Goal: Information Seeking & Learning: Learn about a topic

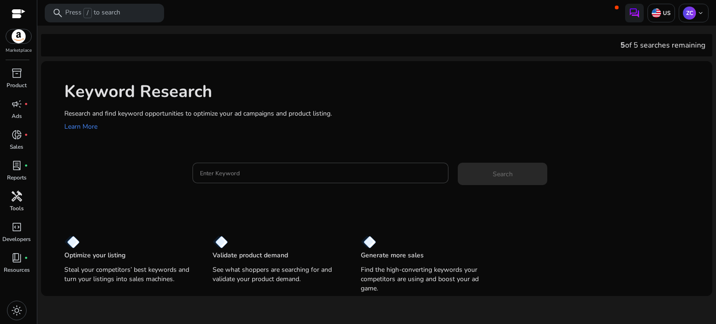
click at [17, 201] on span "handyman" at bounding box center [16, 196] width 11 height 11
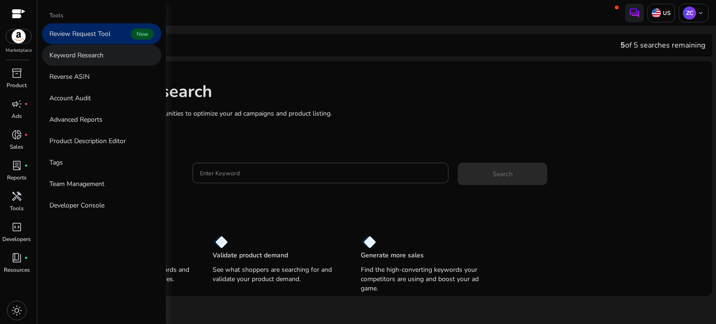
click at [119, 60] on link "Keyword Research" at bounding box center [101, 55] width 119 height 21
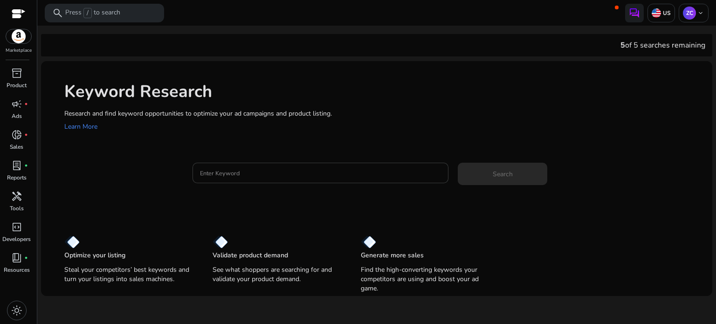
click at [227, 173] on input "Enter Keyword" at bounding box center [320, 173] width 241 height 10
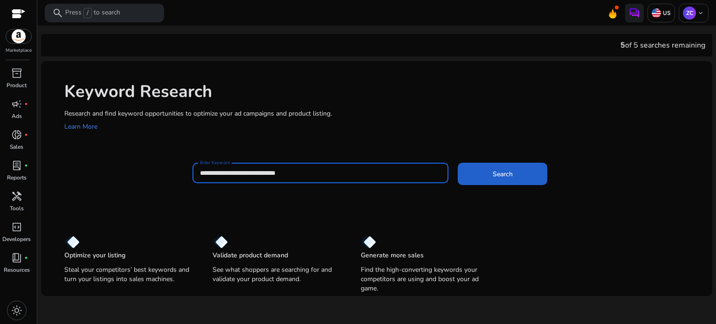
type input "**********"
click at [480, 171] on span at bounding box center [502, 174] width 89 height 22
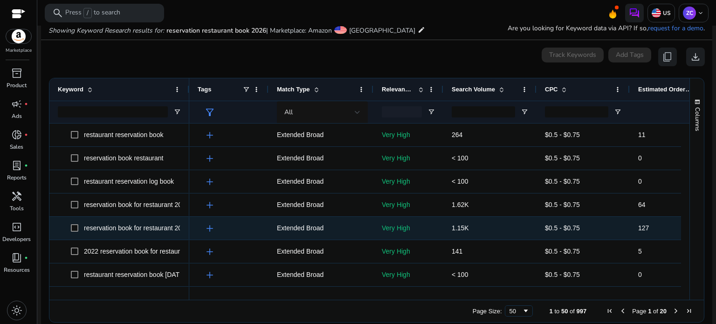
scroll to position [63, 0]
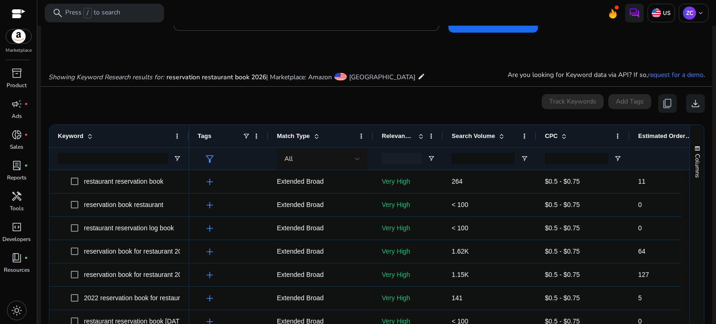
drag, startPoint x: 711, startPoint y: 186, endPoint x: 715, endPoint y: 224, distance: 38.4
click at [715, 224] on mat-sidenav-content "**********" at bounding box center [376, 162] width 678 height 324
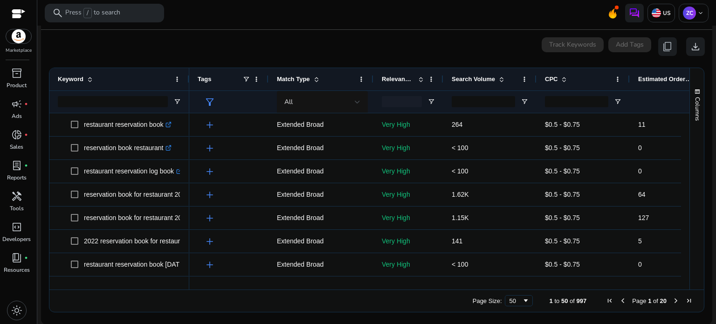
click at [710, 160] on mat-sidenav-content "**********" at bounding box center [376, 162] width 678 height 324
click at [690, 47] on span "download" at bounding box center [695, 46] width 11 height 11
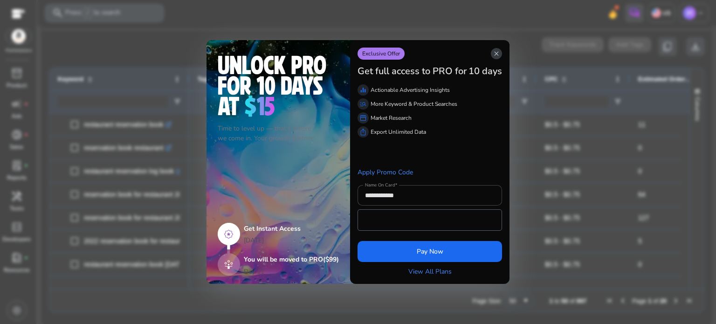
click at [494, 55] on span "close" at bounding box center [496, 53] width 7 height 7
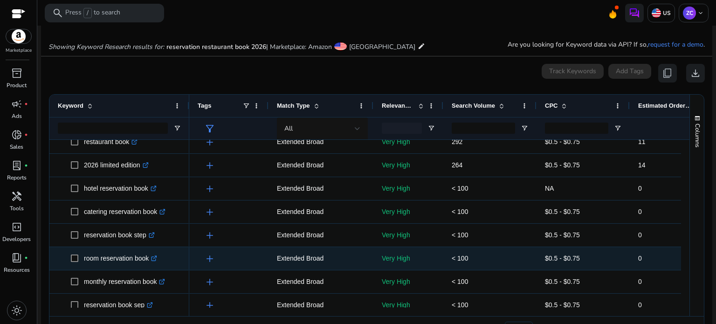
scroll to position [0, 0]
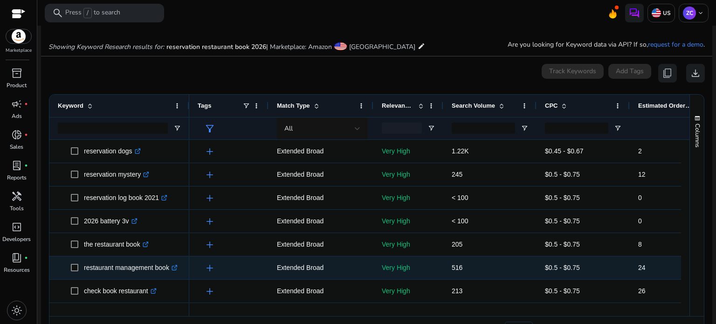
click at [107, 268] on p "restaurant management book .st0{fill:#2c8af8}" at bounding box center [131, 267] width 94 height 19
click at [106, 268] on p "restaurant management book .st0{fill:#2c8af8}" at bounding box center [131, 267] width 94 height 19
click at [94, 268] on p "restaurant management book .st0{fill:#2c8af8}" at bounding box center [131, 267] width 94 height 19
click at [85, 268] on p "restaurant management book .st0{fill:#2c8af8}" at bounding box center [131, 267] width 94 height 19
click at [174, 268] on icon ".st0{fill:#2c8af8}" at bounding box center [174, 268] width 6 height 6
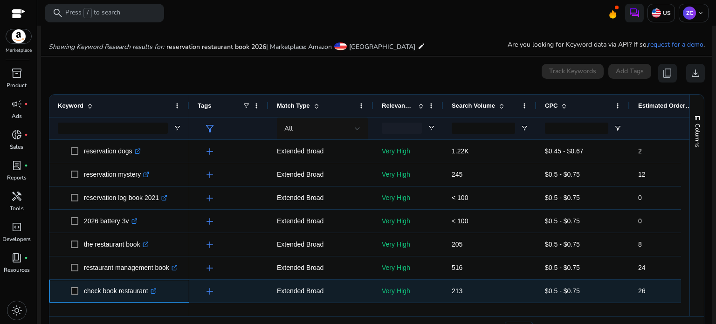
click at [153, 290] on icon ".st0{fill:#2c8af8}" at bounding box center [154, 291] width 6 height 6
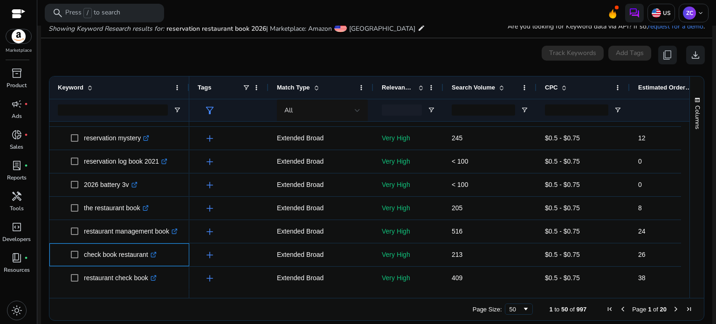
scroll to position [120, 0]
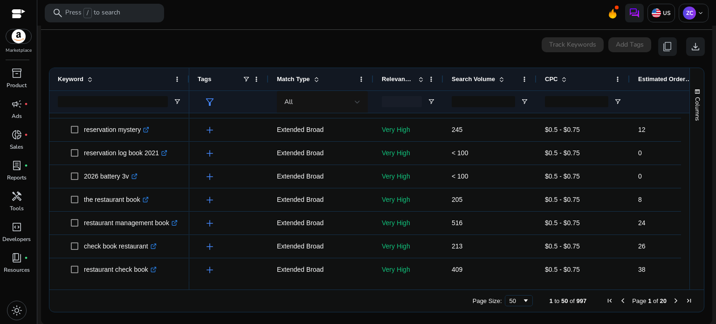
click at [672, 301] on span "Next Page" at bounding box center [675, 300] width 7 height 7
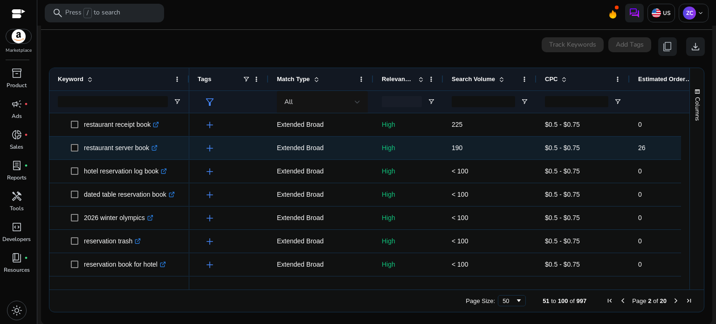
click at [156, 147] on icon ".st0{fill:#2c8af8}" at bounding box center [154, 148] width 6 height 6
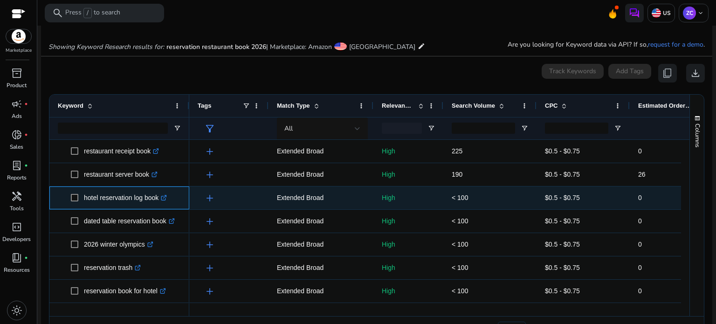
drag, startPoint x: 84, startPoint y: 199, endPoint x: 159, endPoint y: 205, distance: 75.3
click at [159, 205] on p "hotel reservation log book .st0{fill:#2c8af8}" at bounding box center [125, 197] width 83 height 19
click at [166, 195] on icon ".st0{fill:#2c8af8}" at bounding box center [164, 198] width 6 height 6
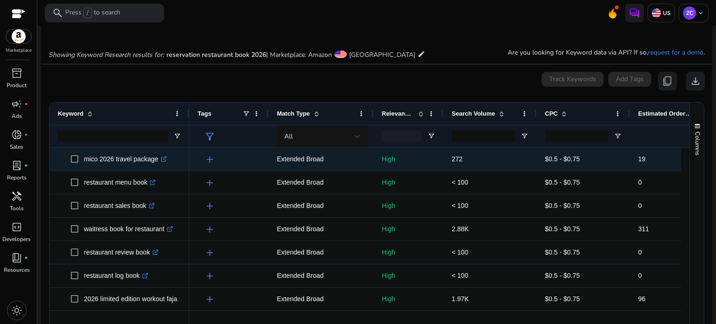
scroll to position [120, 0]
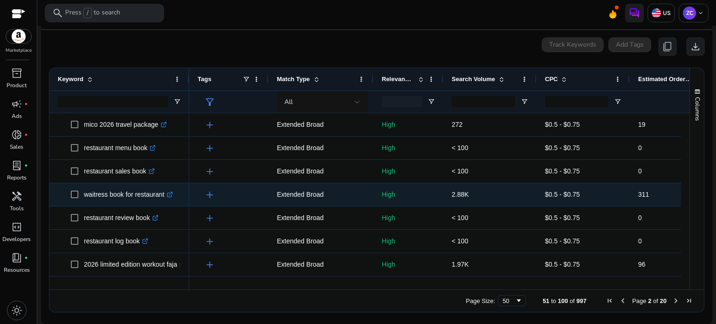
click at [171, 195] on icon at bounding box center [170, 193] width 3 height 3
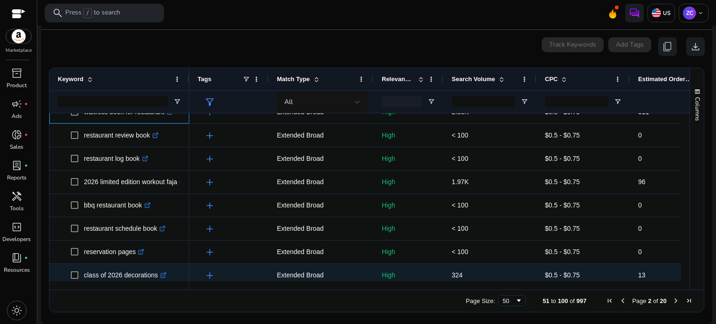
scroll to position [419, 0]
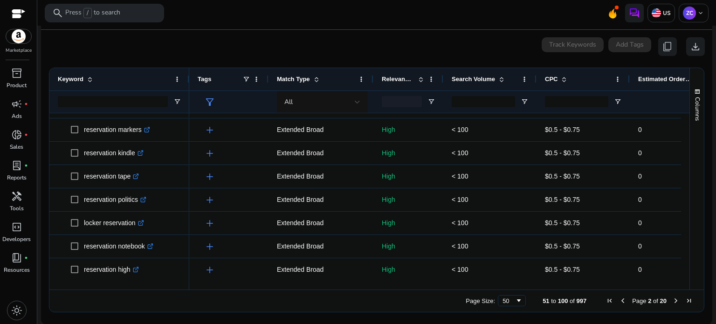
click at [503, 77] on span at bounding box center [501, 78] width 7 height 7
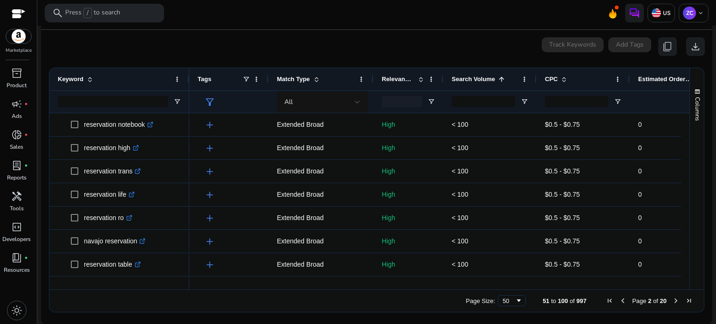
click at [495, 80] on span at bounding box center [500, 78] width 10 height 7
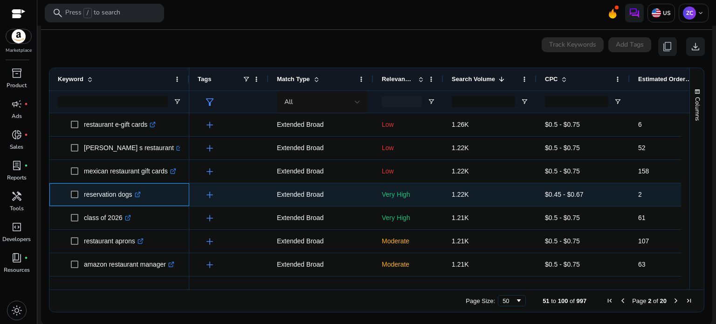
click at [137, 197] on icon at bounding box center [137, 194] width 5 height 5
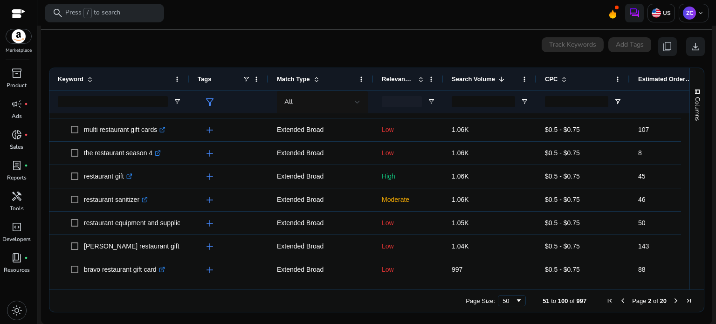
click at [672, 301] on span "Next Page" at bounding box center [675, 300] width 7 height 7
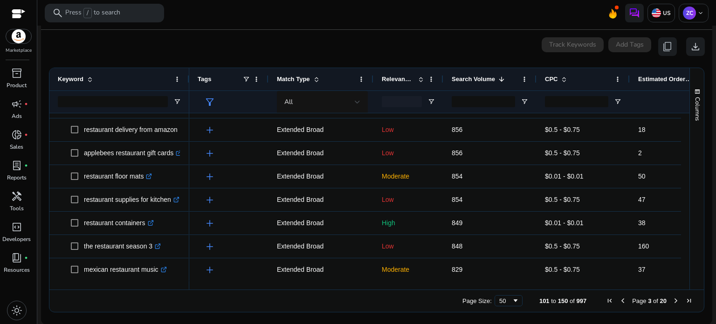
click at [672, 303] on span "Next Page" at bounding box center [675, 300] width 7 height 7
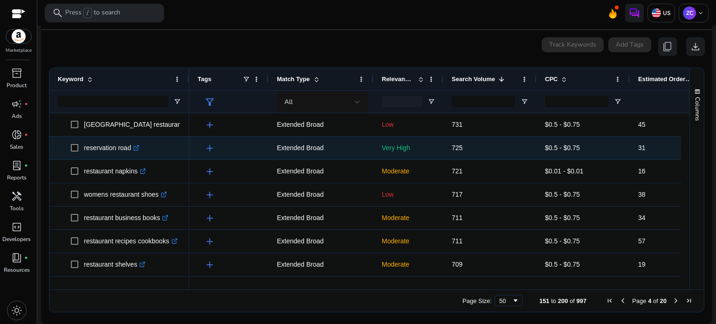
click at [136, 149] on icon ".st0{fill:#2c8af8}" at bounding box center [136, 148] width 6 height 6
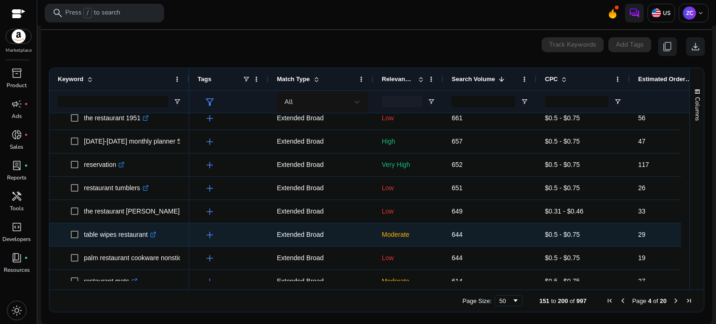
scroll to position [885, 0]
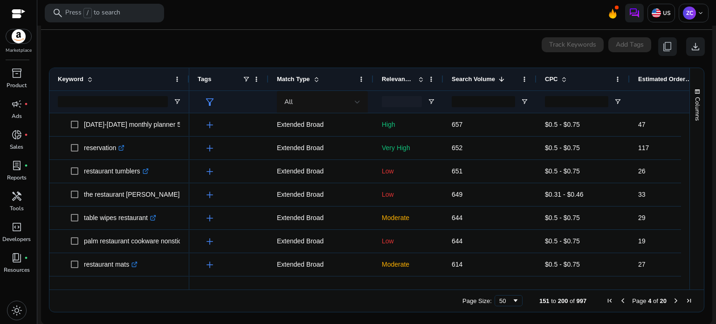
click at [498, 76] on span at bounding box center [501, 78] width 7 height 7
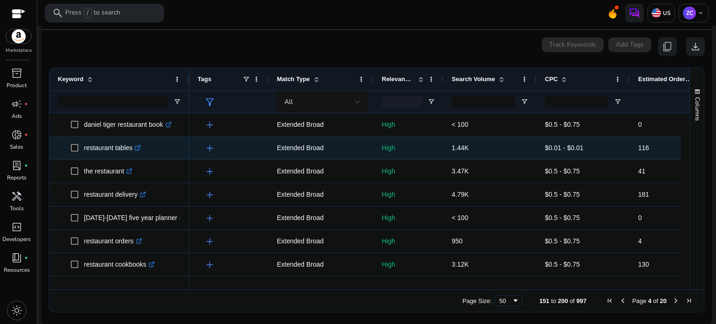
scroll to position [746, 0]
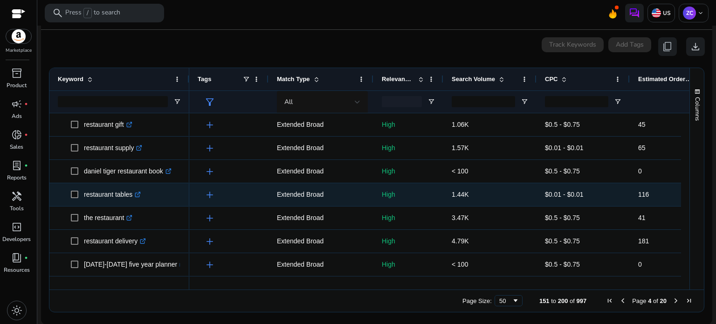
click at [139, 192] on icon ".st0{fill:#2c8af8}" at bounding box center [138, 195] width 6 height 6
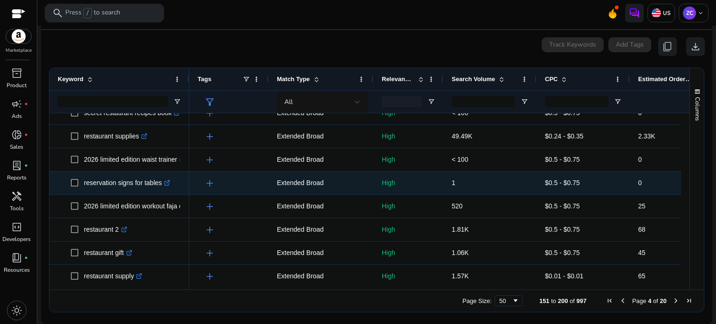
scroll to position [606, 0]
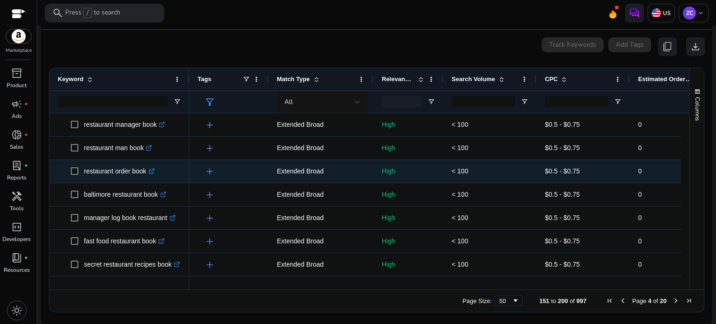
click at [155, 170] on icon ".st0{fill:#2c8af8}" at bounding box center [152, 171] width 6 height 6
